Goal: Find specific page/section: Find specific page/section

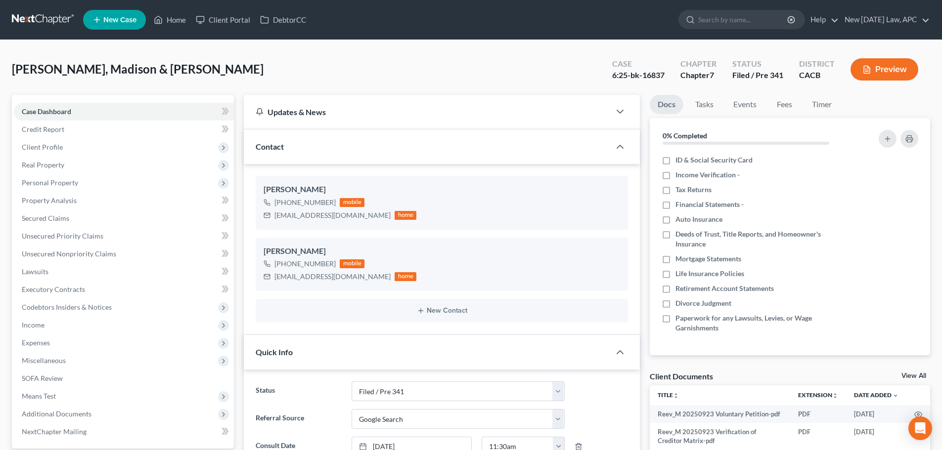
select select "2"
select select "4"
click at [685, 23] on div at bounding box center [688, 19] width 19 height 18
click at [35, 24] on link at bounding box center [43, 20] width 63 height 18
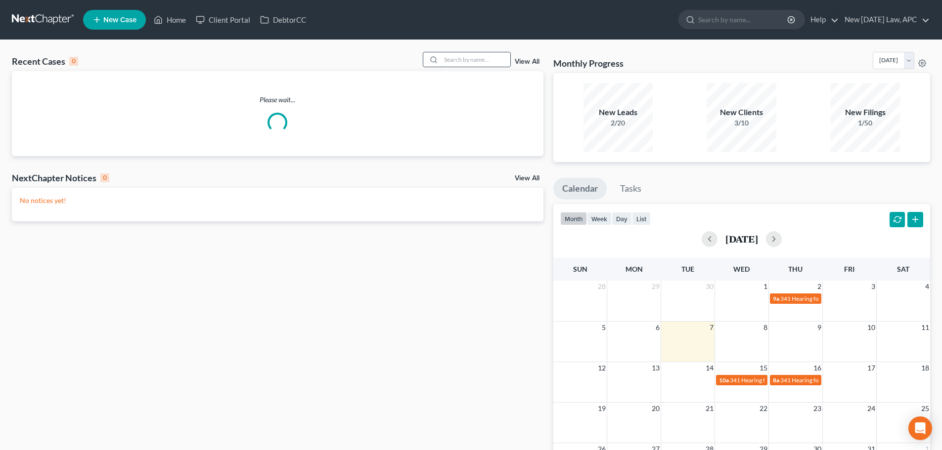
click at [455, 59] on input "search" at bounding box center [475, 59] width 69 height 14
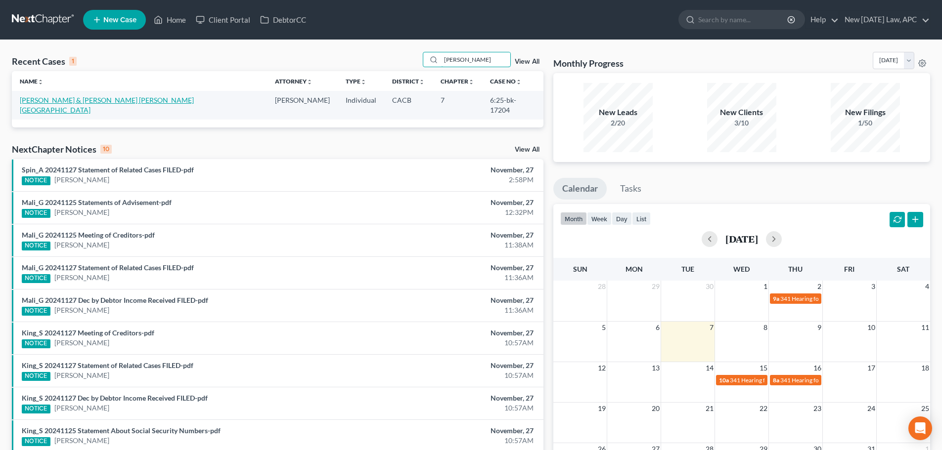
type input "quint"
click at [64, 102] on link "Quintana-Gaona, Robert & Quintana Gaona, Alyssa" at bounding box center [107, 105] width 174 height 18
select select "6"
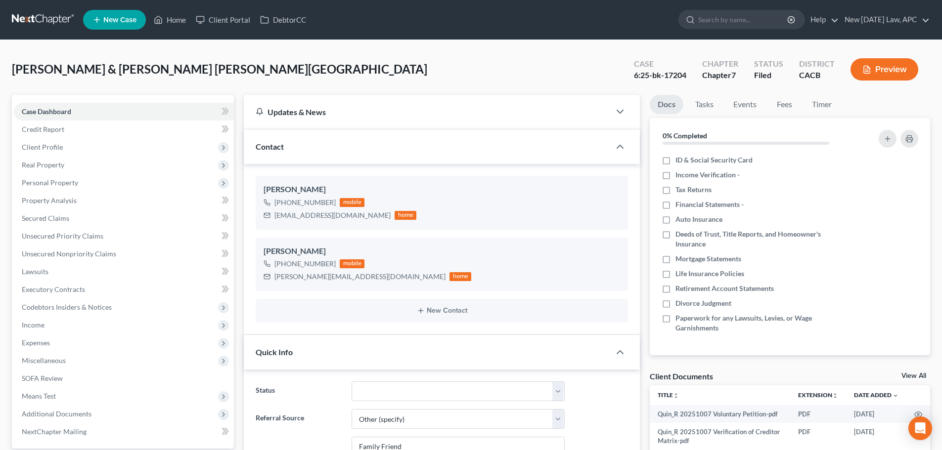
click at [869, 71] on icon "button" at bounding box center [866, 69] width 9 height 9
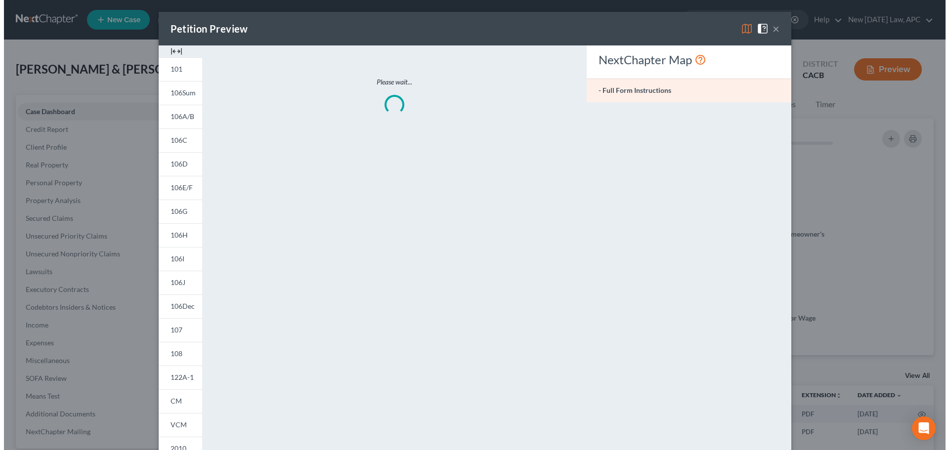
scroll to position [5392, 0]
